Goal: Browse casually

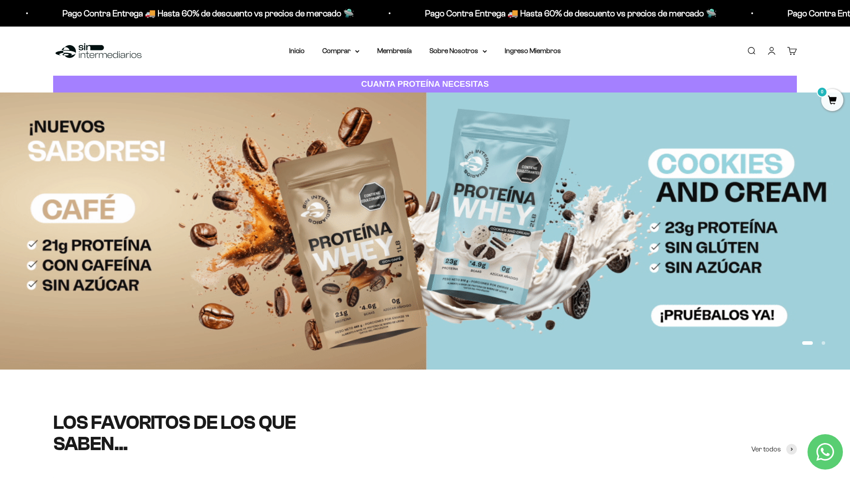
scroll to position [84, 0]
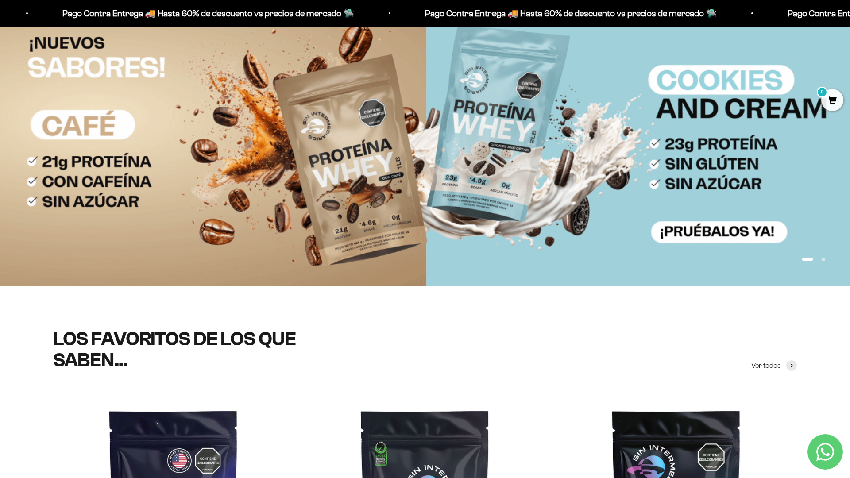
scroll to position [182, 0]
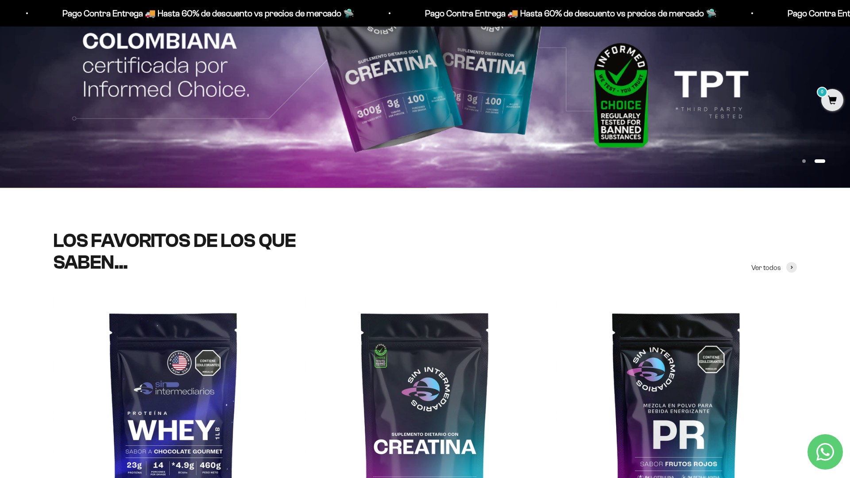
scroll to position [242, 0]
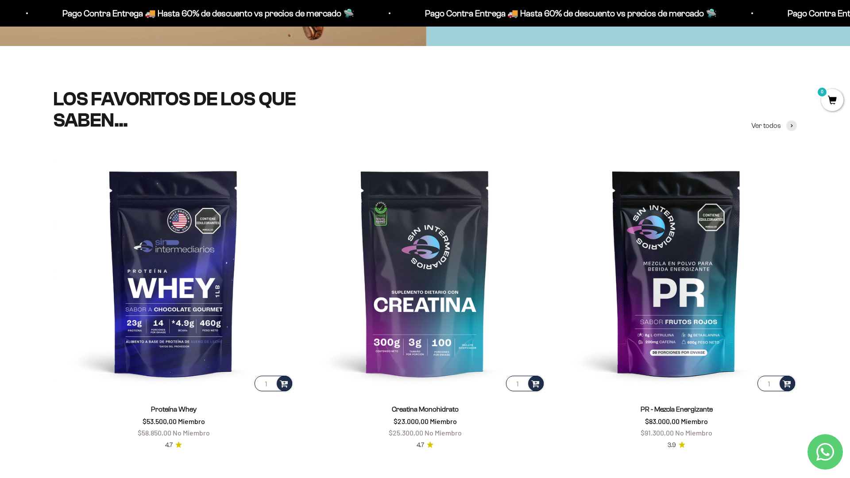
scroll to position [392, 0]
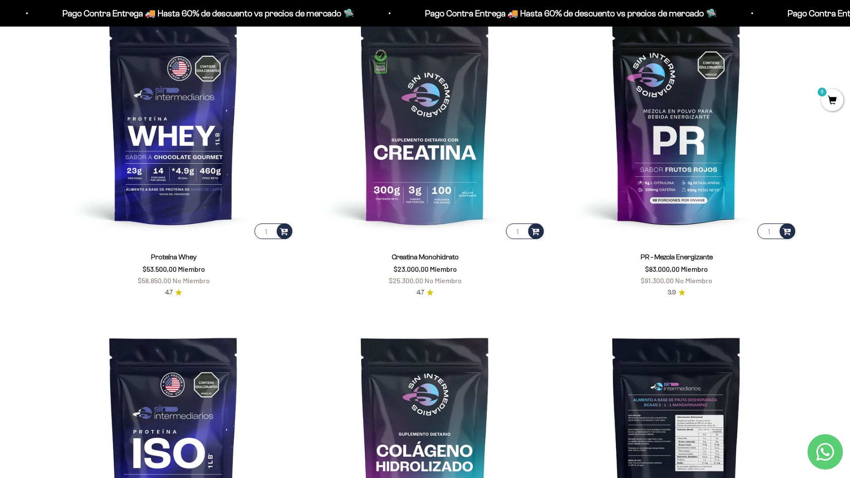
scroll to position [597, 0]
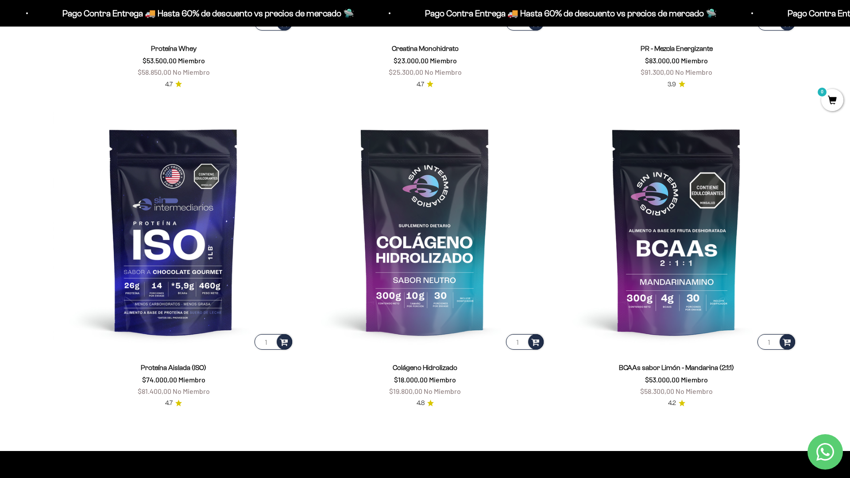
scroll to position [789, 0]
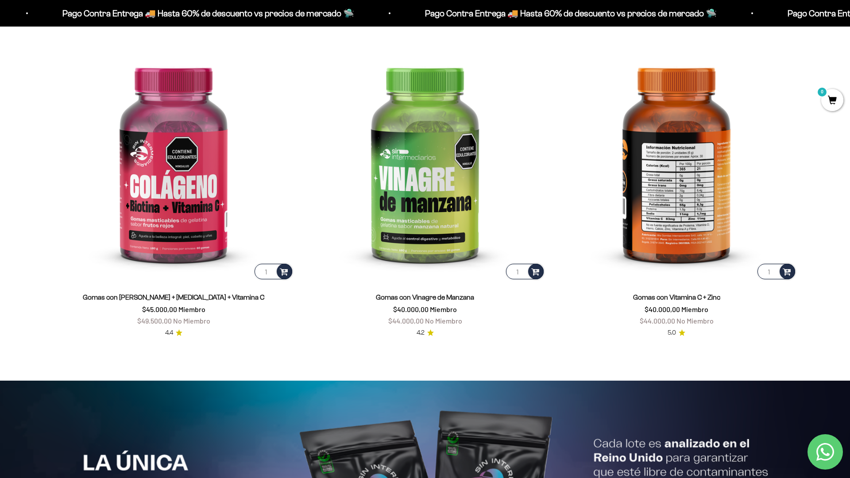
click at [850, 20] on html "Ir al contenido Pago Contra Entrega 🚚 Hasta 60% de descuento vs precios [PERSON…" at bounding box center [425, 383] width 850 height 4279
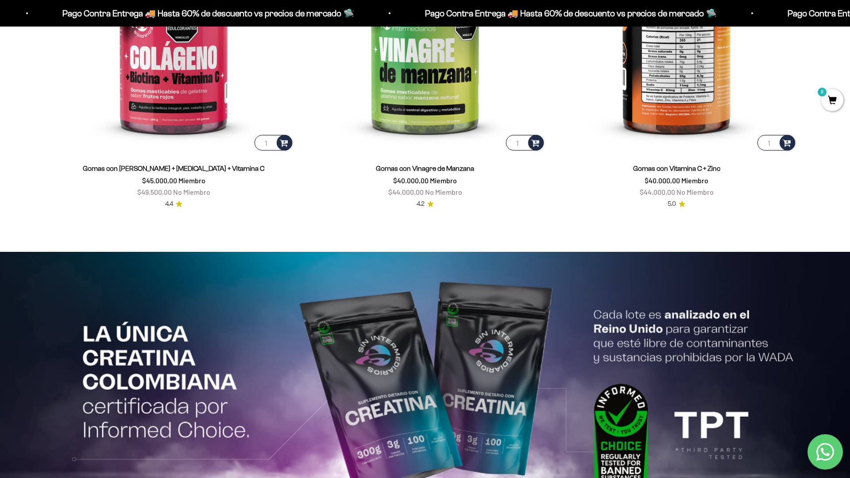
click at [850, 20] on html "Ir al contenido Pago Contra Entrega 🚚 Hasta 60% de descuento vs precios [PERSON…" at bounding box center [425, 254] width 850 height 4279
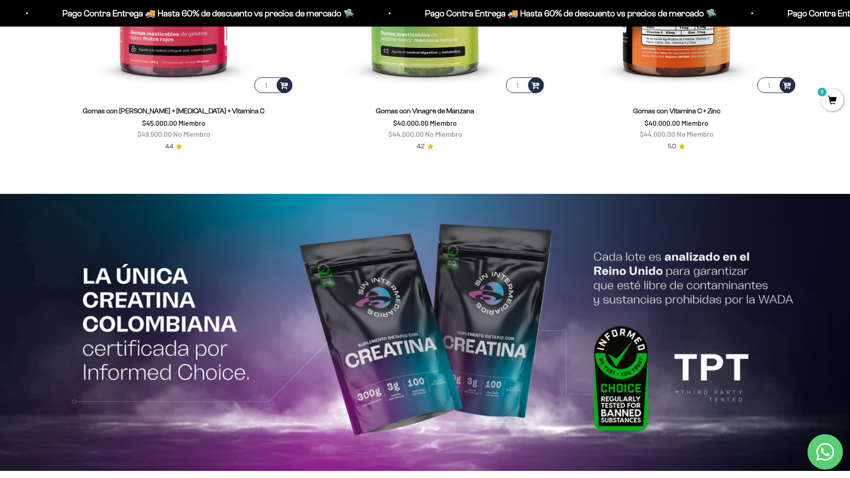
click at [850, 20] on html "Ir al contenido Pago Contra Entrega 🚚 Hasta 60% de descuento vs precios [PERSON…" at bounding box center [425, 197] width 850 height 4279
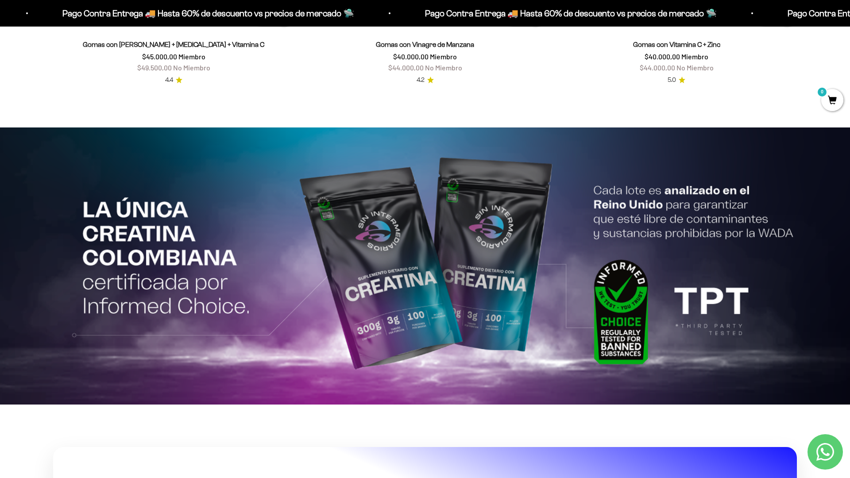
click at [850, 20] on html "Ir al contenido Pago Contra Entrega 🚚 Hasta 60% de descuento vs precios [PERSON…" at bounding box center [425, 130] width 850 height 4279
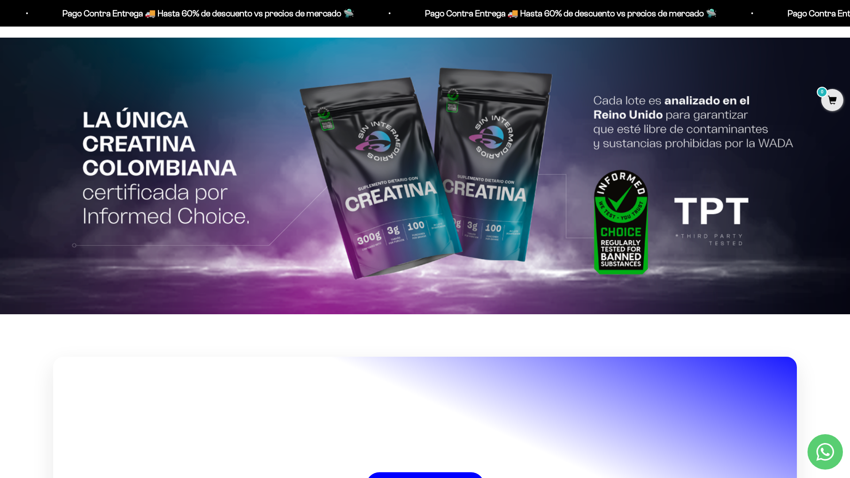
click at [820, 124] on img at bounding box center [425, 176] width 850 height 277
